Goal: Task Accomplishment & Management: Manage account settings

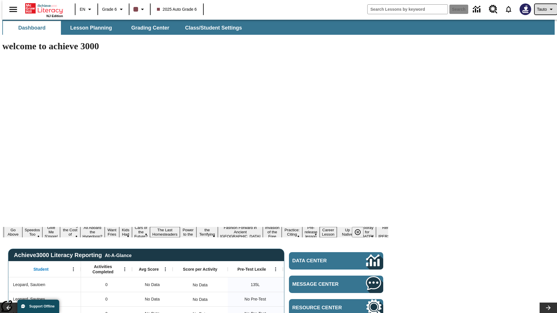
click at [543, 9] on span "Tauto" at bounding box center [542, 9] width 10 height 6
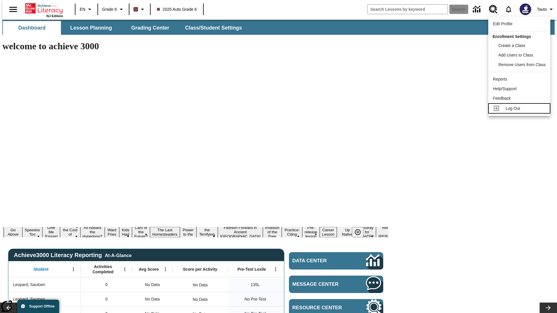
click at [520, 108] on span "Log Out" at bounding box center [513, 108] width 15 height 5
